Goal: Find specific page/section: Find specific page/section

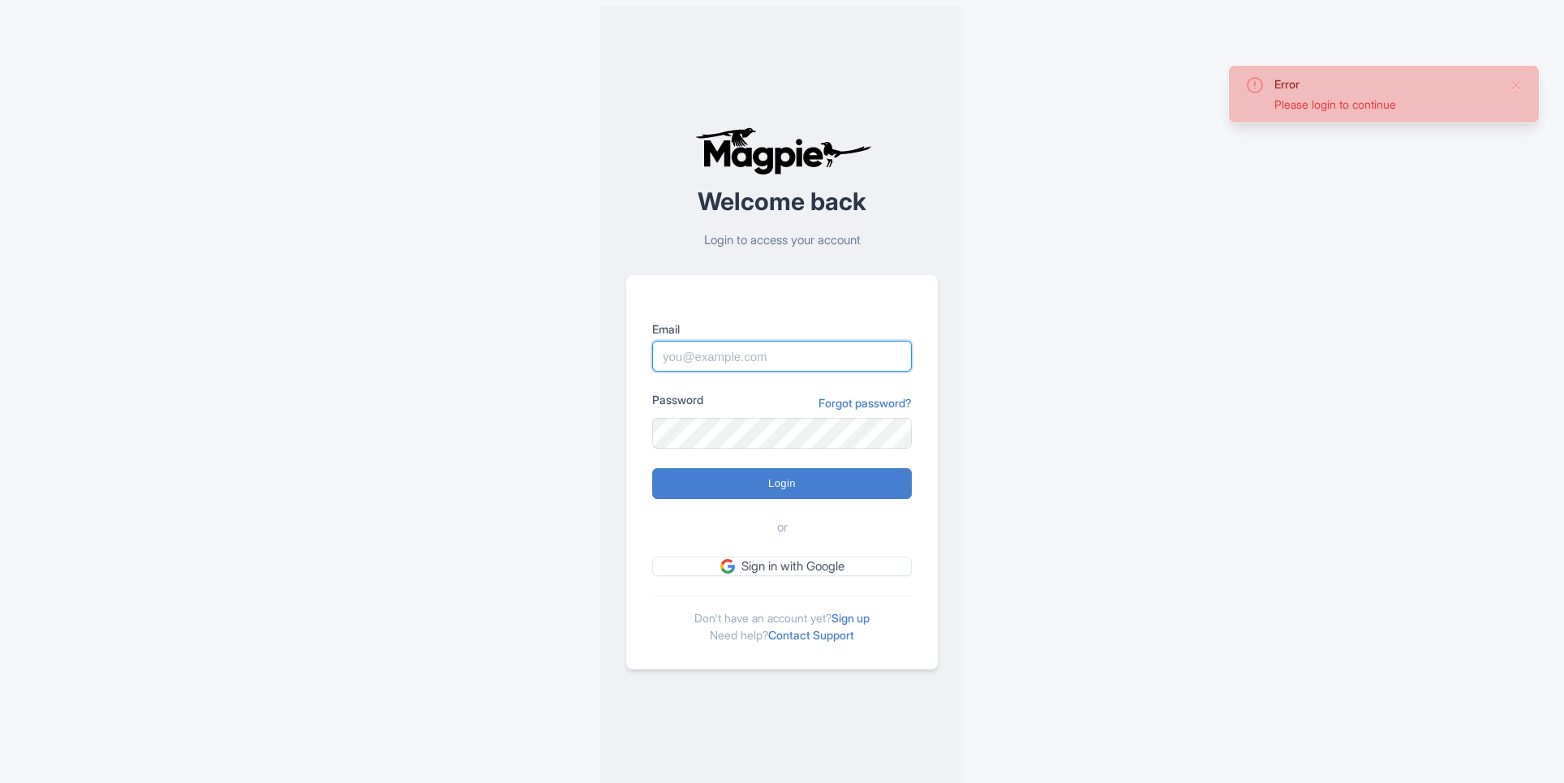
click at [749, 358] on input "Email" at bounding box center [782, 356] width 260 height 31
type input "alex.brennan@sportswhereiam.com"
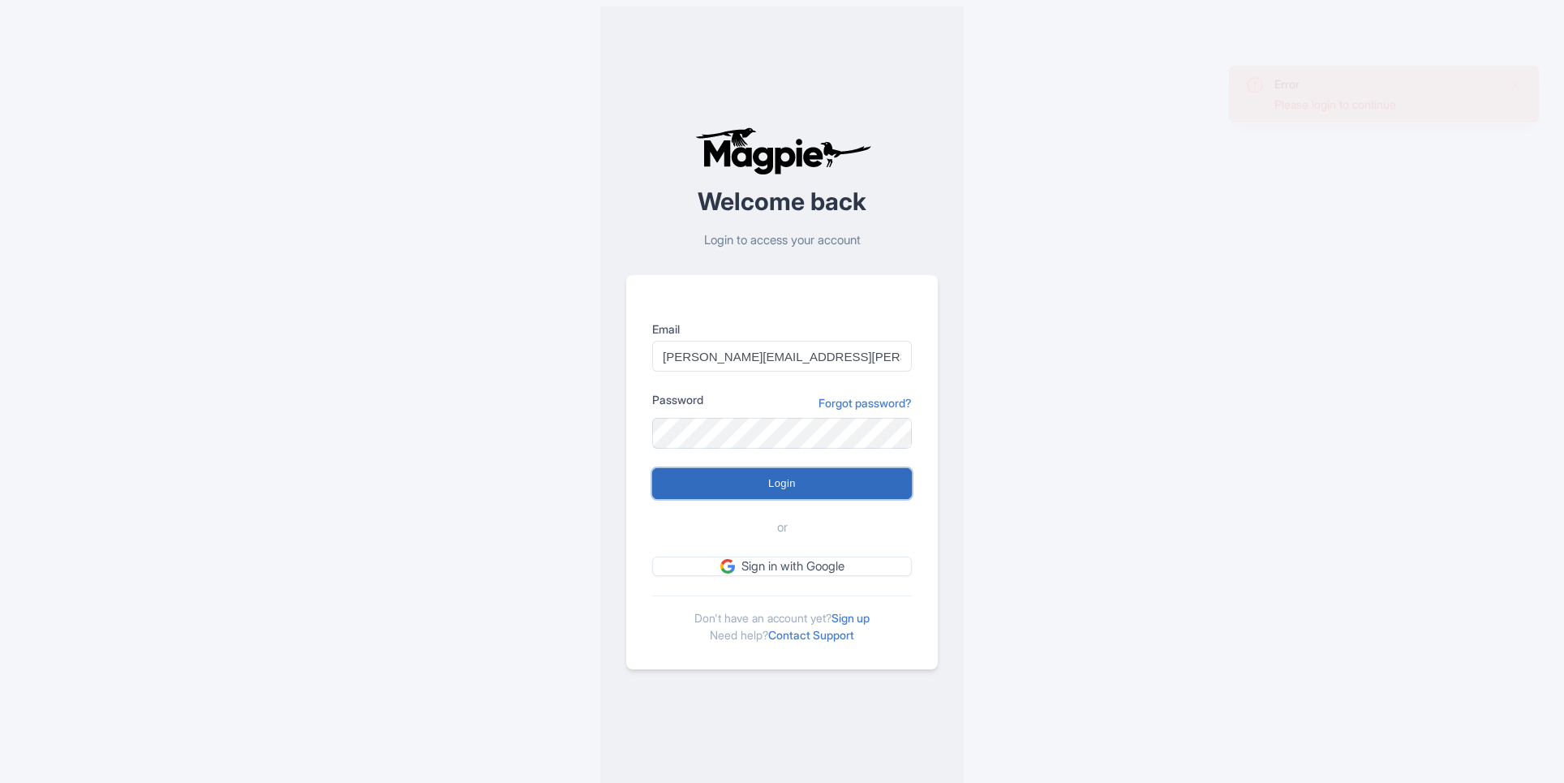
click at [826, 491] on input "Login" at bounding box center [782, 483] width 260 height 31
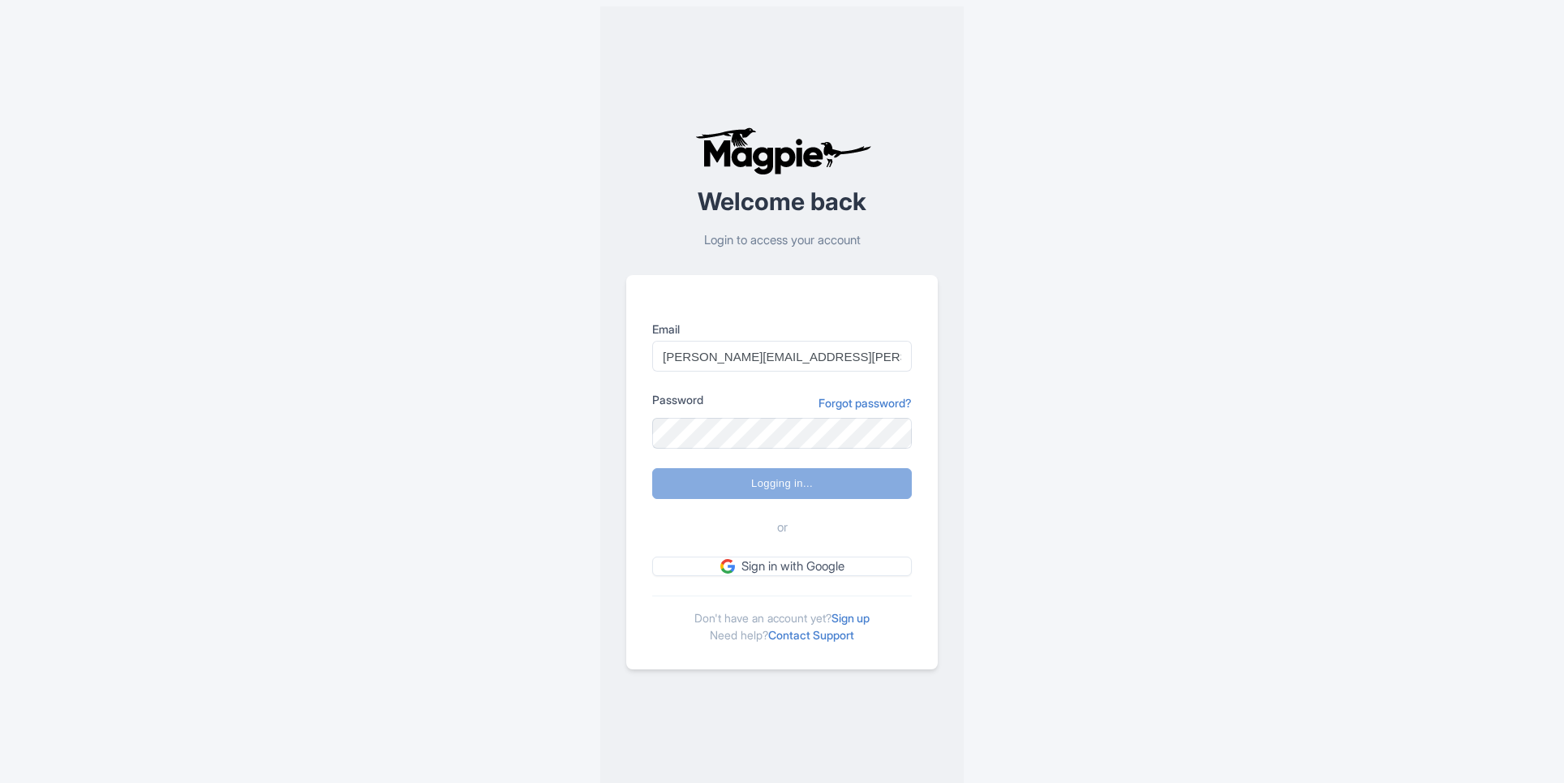
type input "Logging in..."
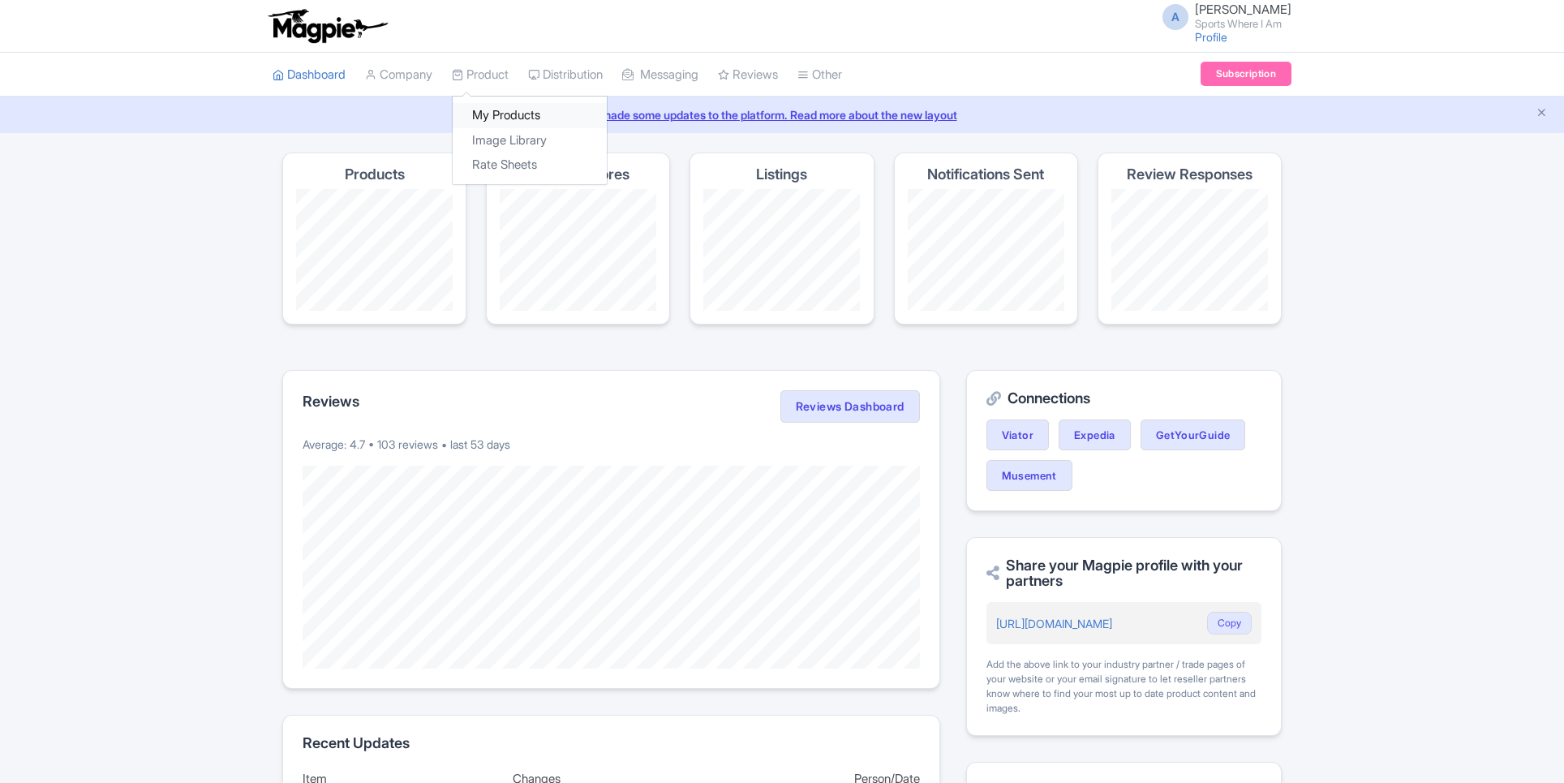
click at [480, 114] on link "My Products" at bounding box center [530, 115] width 154 height 25
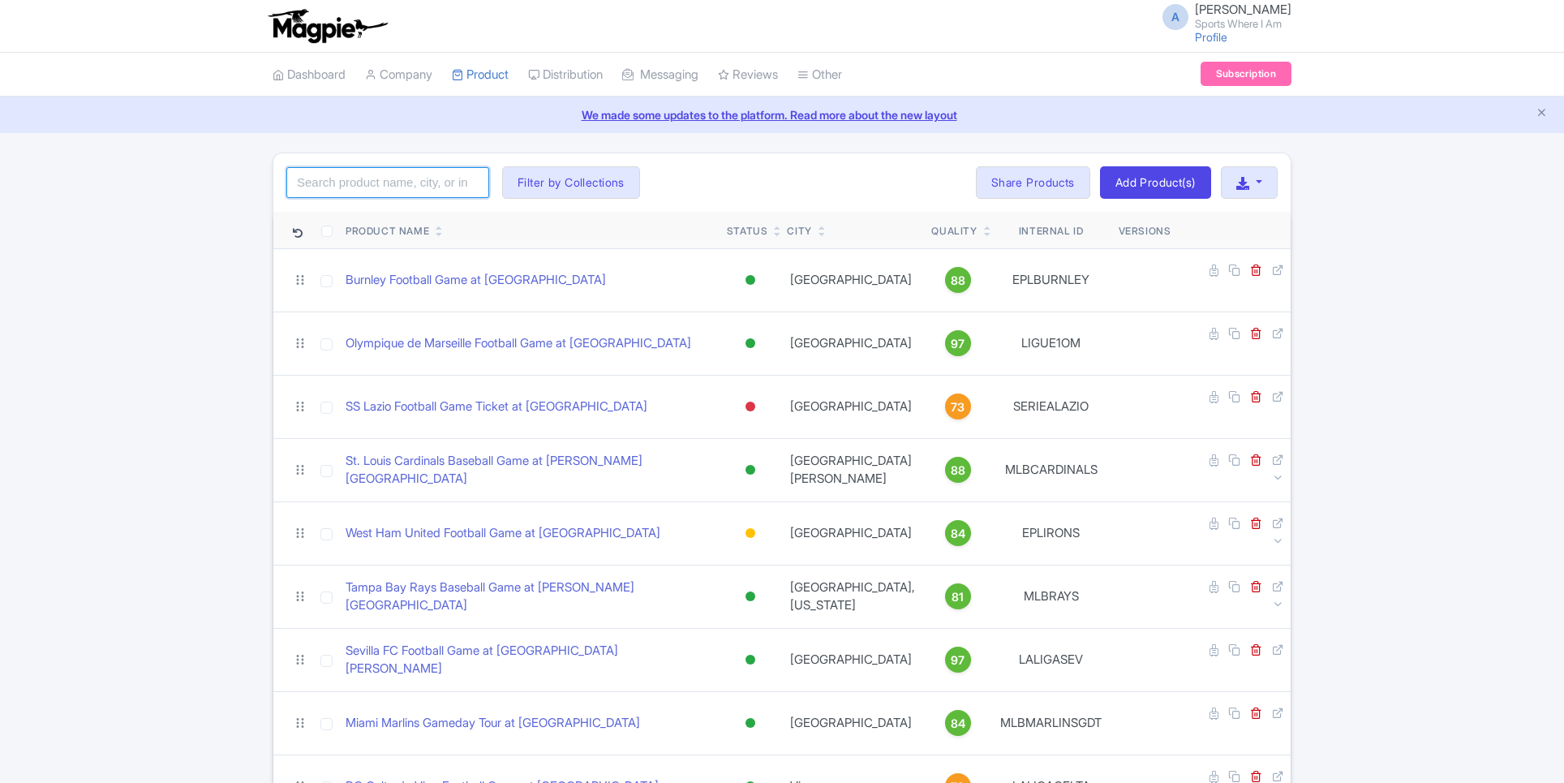
click at [295, 167] on input "search" at bounding box center [387, 182] width 203 height 31
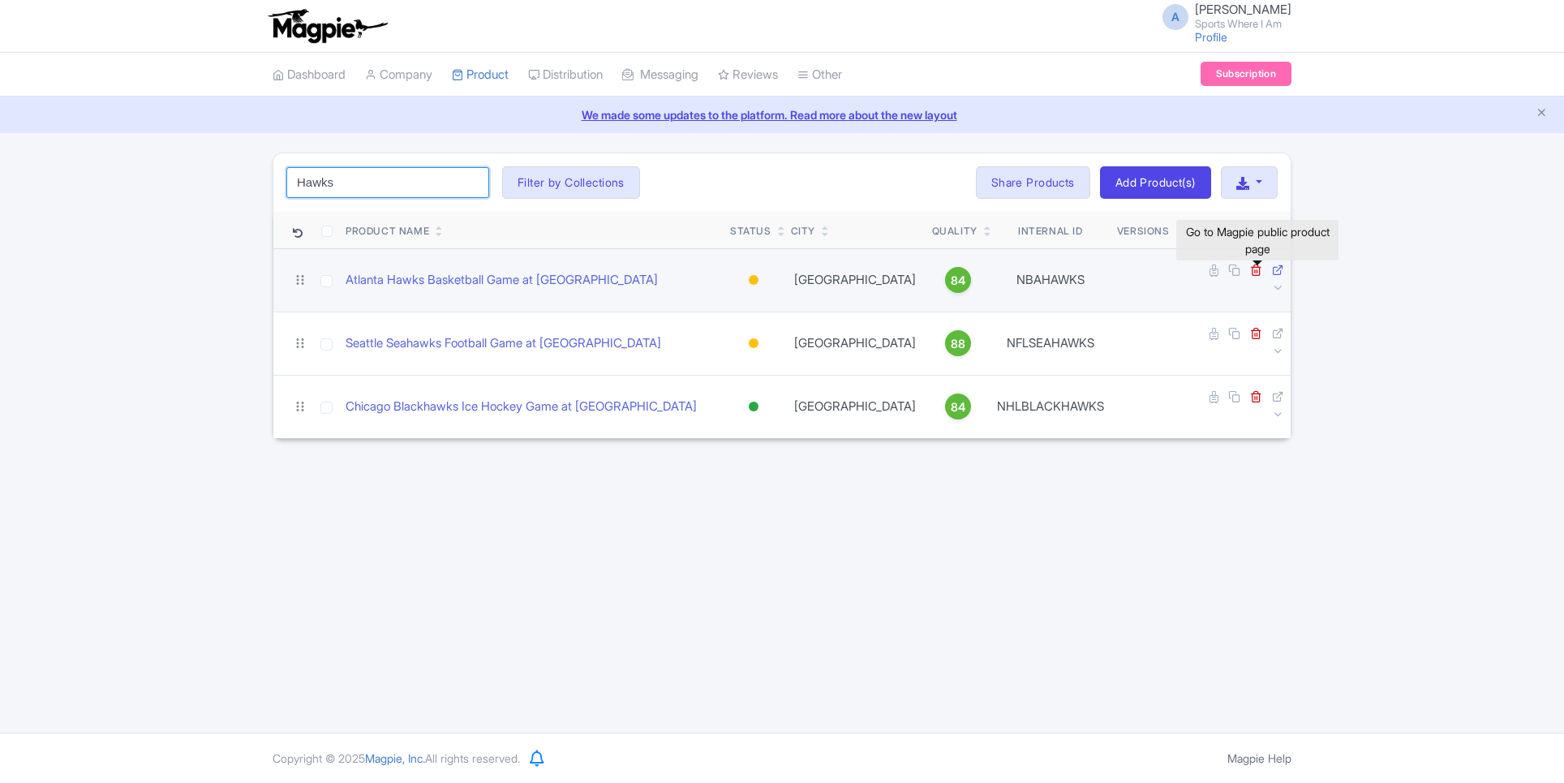
type input "Hawks"
click at [1272, 267] on icon at bounding box center [1278, 270] width 12 height 12
